Goal: Obtain resource: Download file/media

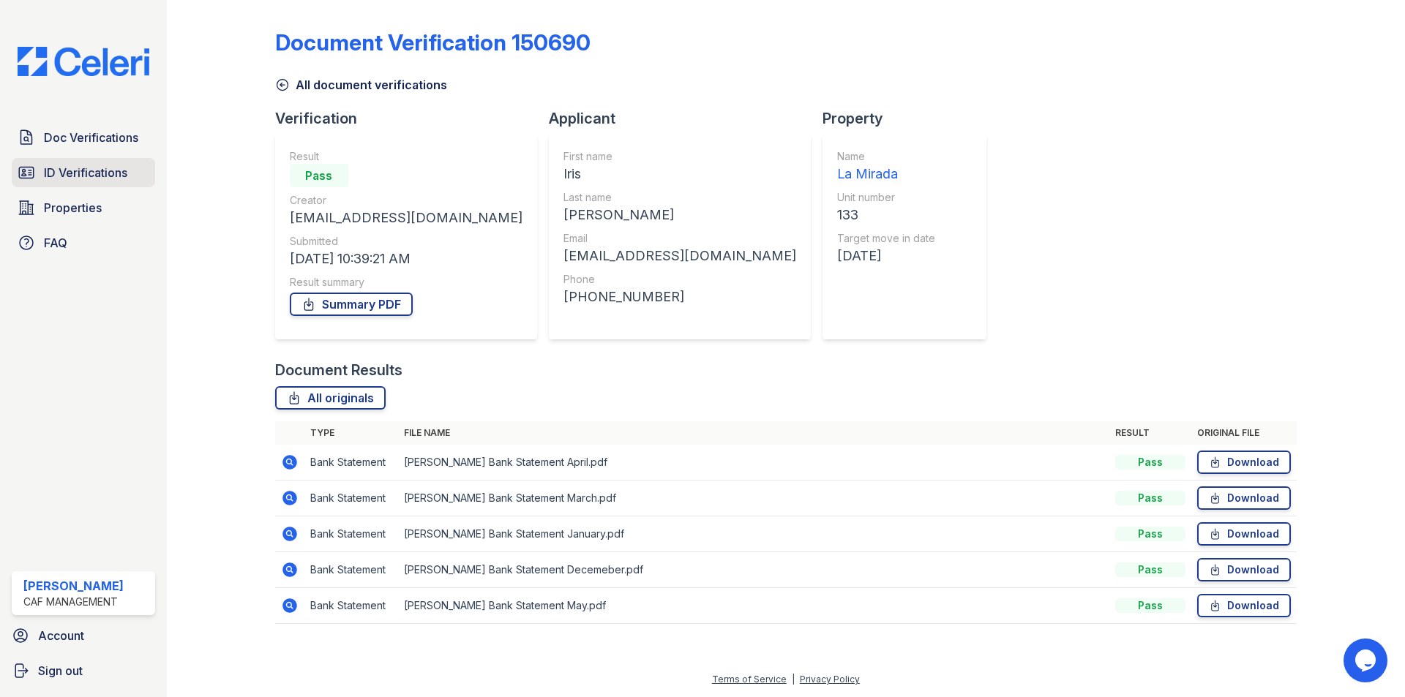
click at [88, 179] on span "ID Verifications" at bounding box center [85, 173] width 83 height 18
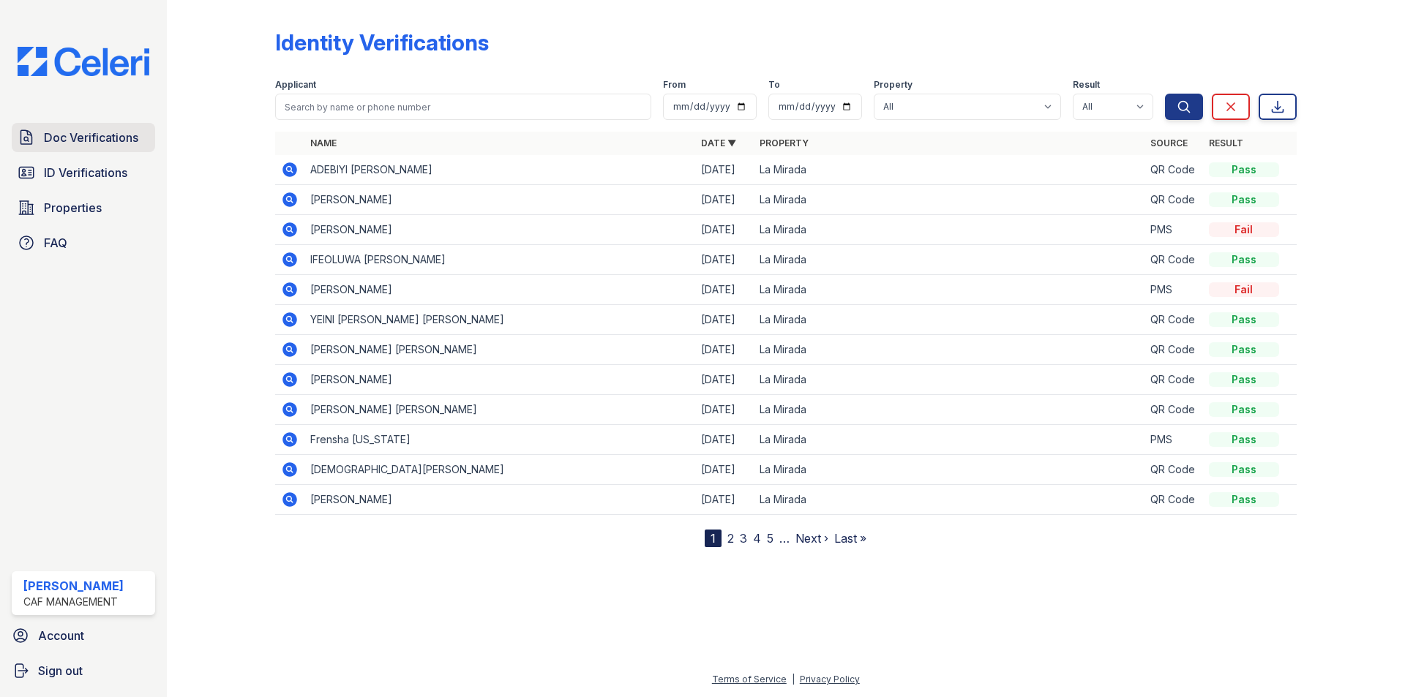
click at [100, 140] on span "Doc Verifications" at bounding box center [91, 138] width 94 height 18
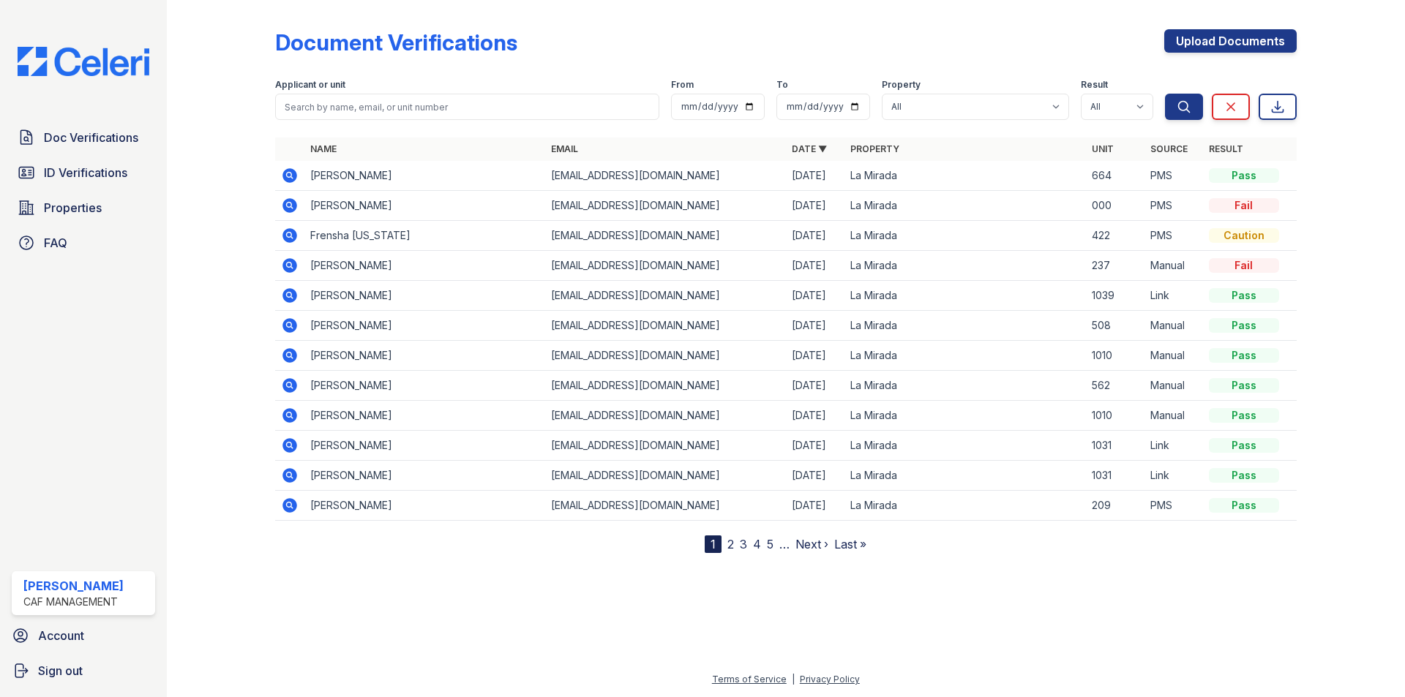
click at [293, 350] on icon at bounding box center [289, 355] width 15 height 15
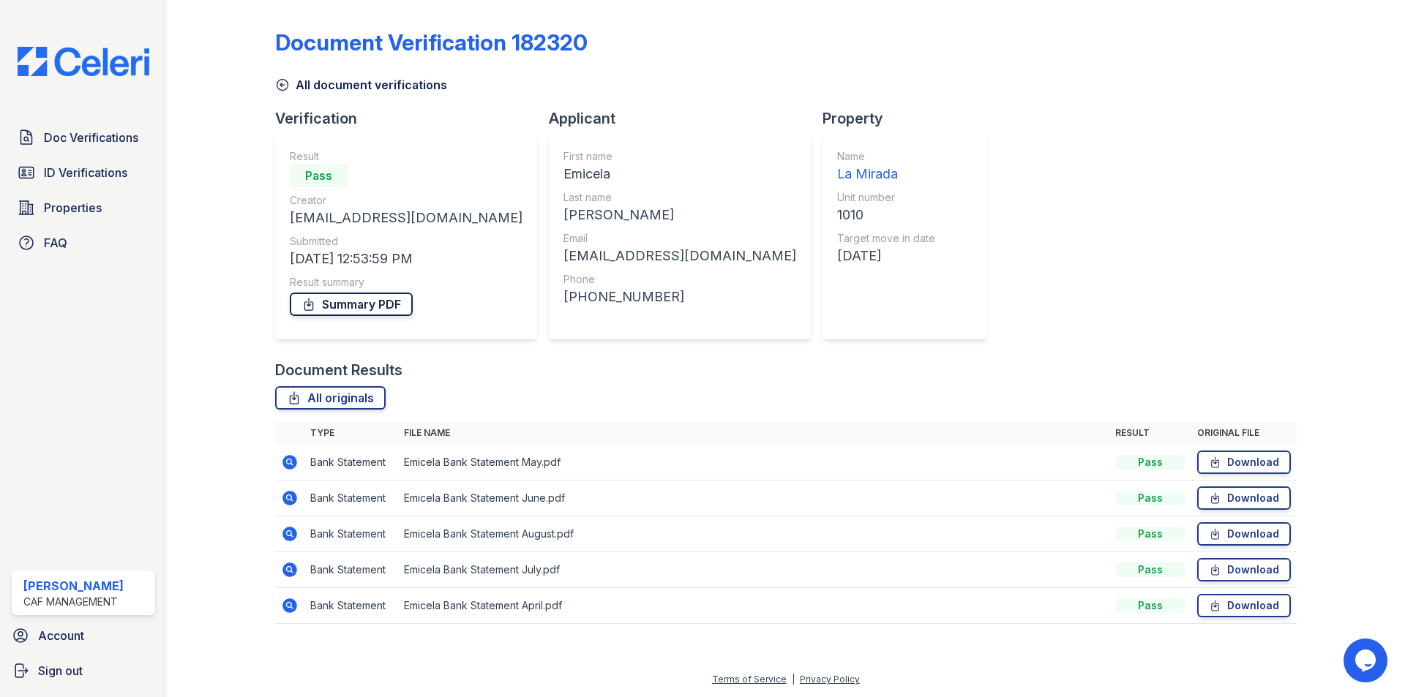
click at [383, 305] on link "Summary PDF" at bounding box center [351, 304] width 123 height 23
